Goal: Task Accomplishment & Management: Use online tool/utility

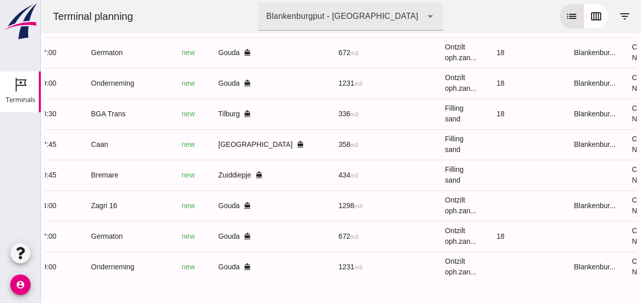
scroll to position [0, 263]
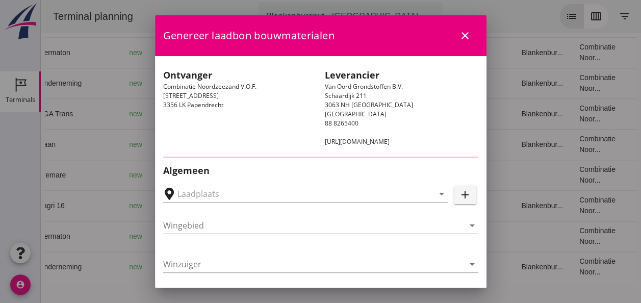
type input "[GEOGRAPHIC_DATA], [GEOGRAPHIC_DATA], [GEOGRAPHIC_DATA]"
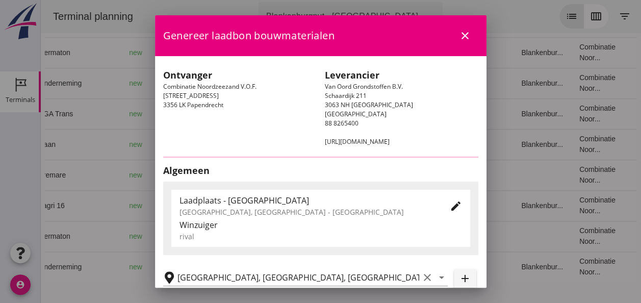
type input "Caan"
type input "[PERSON_NAME]"
type input "368"
type input "Ophoogzand (6120)"
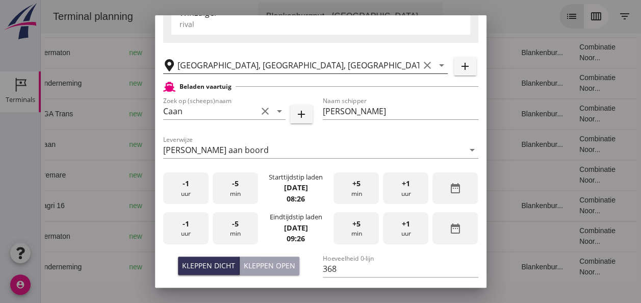
scroll to position [204, 0]
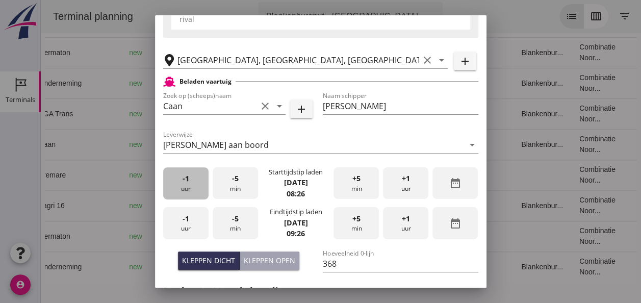
click at [191, 190] on div "-1 uur" at bounding box center [185, 183] width 45 height 32
click at [358, 184] on div "+5 min" at bounding box center [356, 183] width 45 height 32
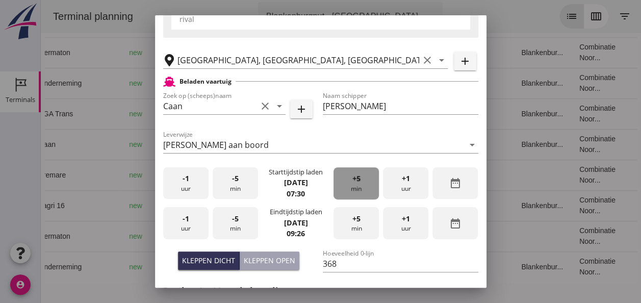
click at [358, 184] on div "+5 min" at bounding box center [356, 183] width 45 height 32
click at [186, 219] on span "-1" at bounding box center [186, 218] width 7 height 11
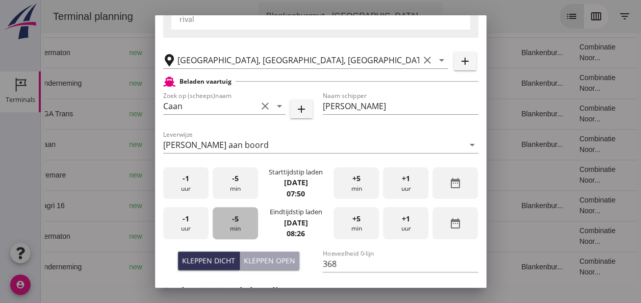
click at [233, 225] on div "-5 min" at bounding box center [235, 223] width 45 height 32
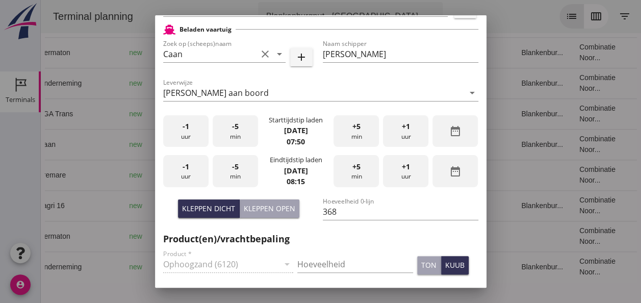
scroll to position [306, 0]
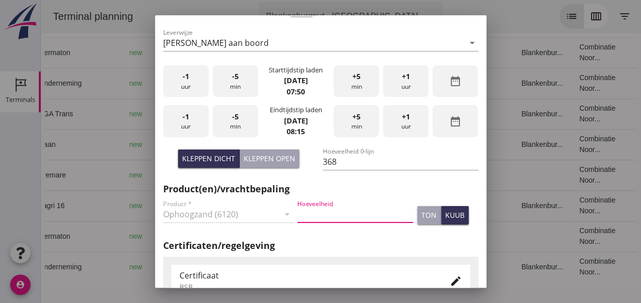
click at [315, 212] on input "Hoeveelheid" at bounding box center [355, 214] width 116 height 16
type input "368"
click at [445, 215] on div "kuub" at bounding box center [454, 215] width 19 height 11
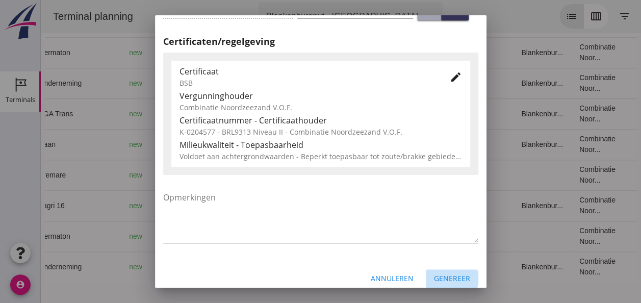
click at [447, 280] on div "Genereer" at bounding box center [452, 278] width 36 height 11
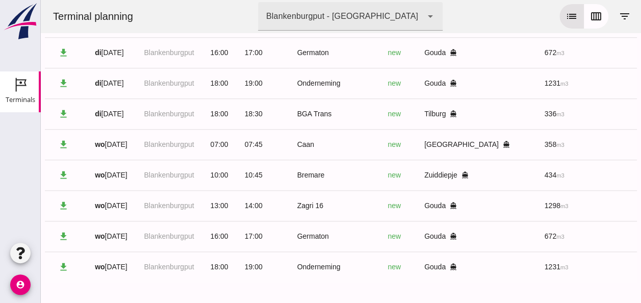
scroll to position [0, 0]
